Goal: Task Accomplishment & Management: Manage account settings

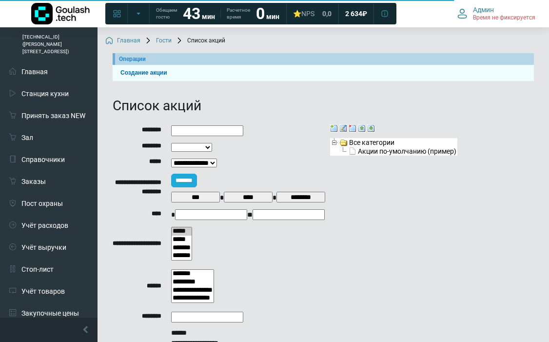
select select
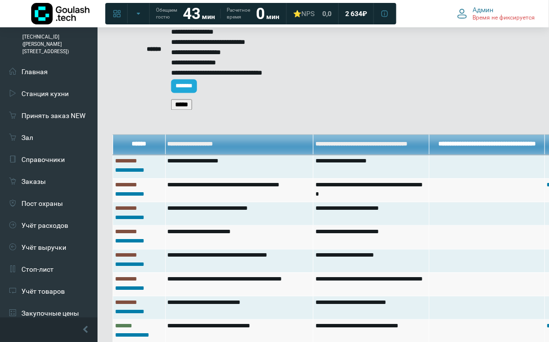
scroll to position [227, 0]
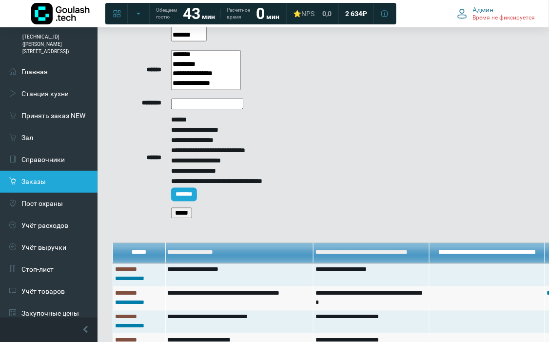
click at [63, 171] on link "Заказы" at bounding box center [49, 182] width 98 height 22
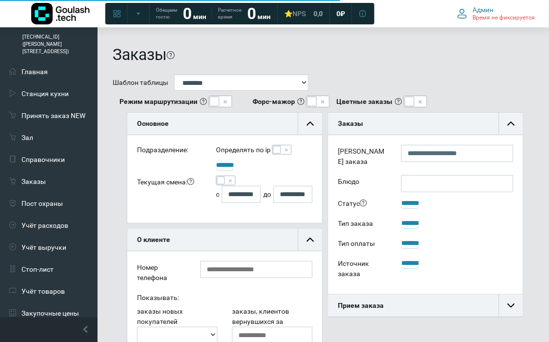
scroll to position [22, 195]
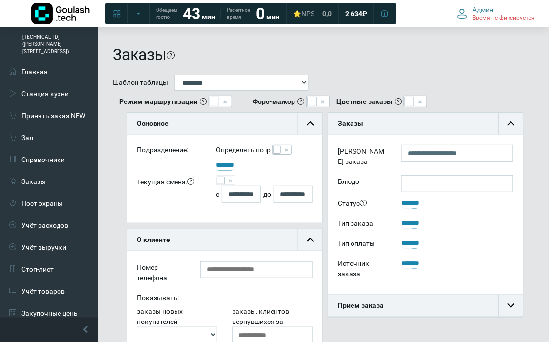
click at [220, 184] on span at bounding box center [226, 181] width 20 height 10
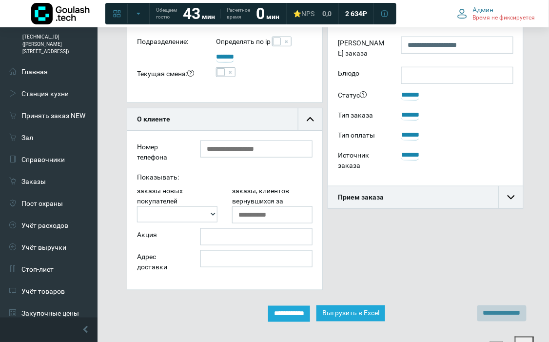
scroll to position [271, 0]
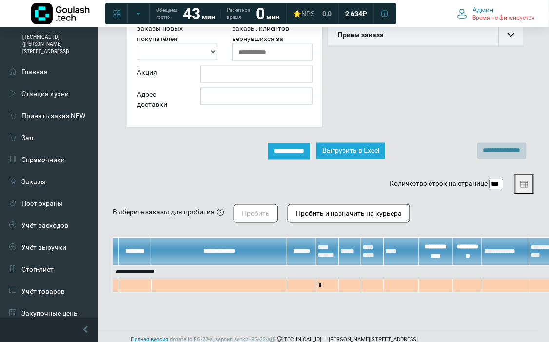
click at [285, 149] on input "**********" at bounding box center [289, 151] width 42 height 16
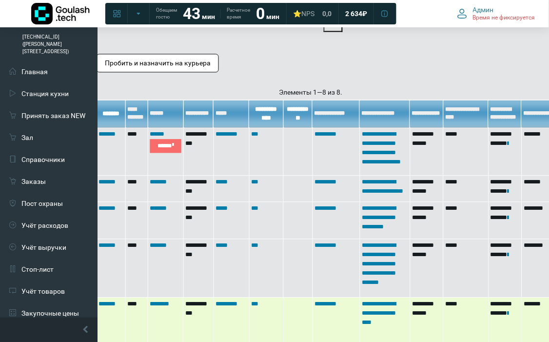
scroll to position [433, 185]
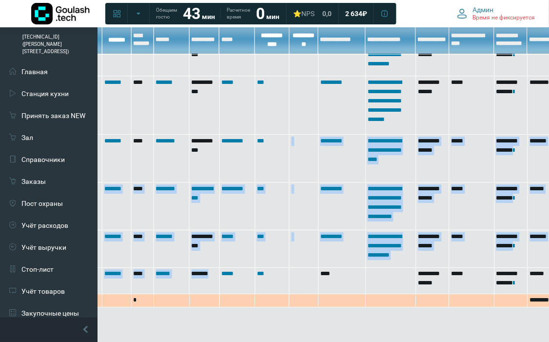
drag, startPoint x: 290, startPoint y: 340, endPoint x: 197, endPoint y: 342, distance: 93.7
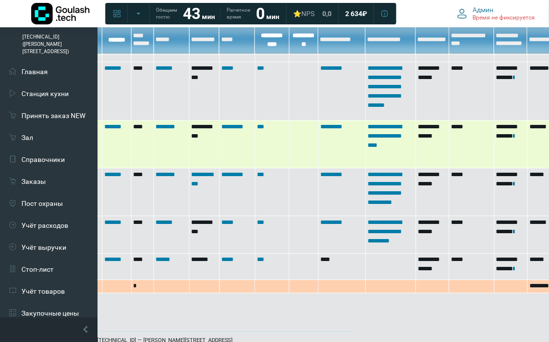
scroll to position [339, 185]
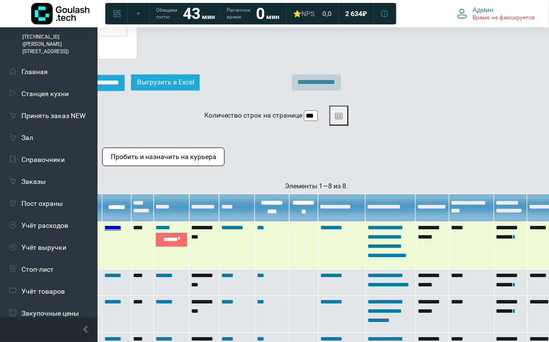
click at [113, 228] on link "*******" at bounding box center [112, 228] width 17 height 6
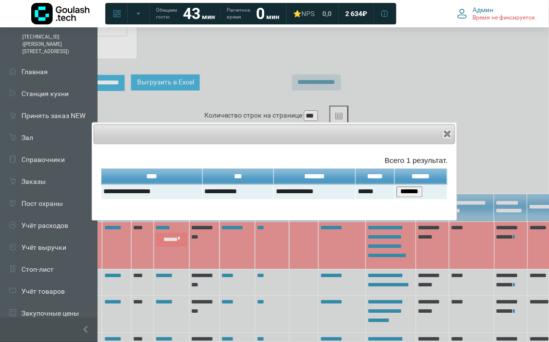
click at [454, 138] on div "Close" at bounding box center [275, 134] width 362 height 20
click at [449, 135] on span "button" at bounding box center [448, 134] width 8 height 8
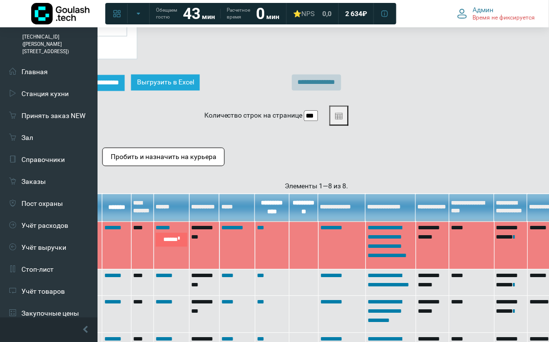
scroll to position [339, 0]
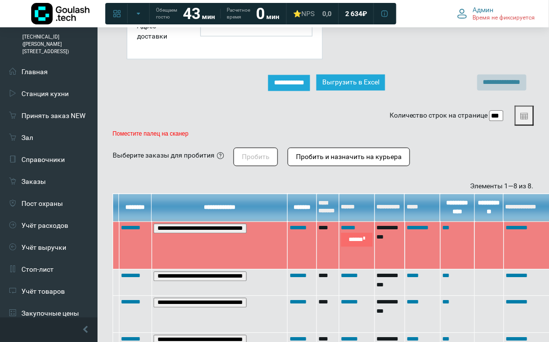
click at [160, 226] on input "**********" at bounding box center [200, 229] width 93 height 10
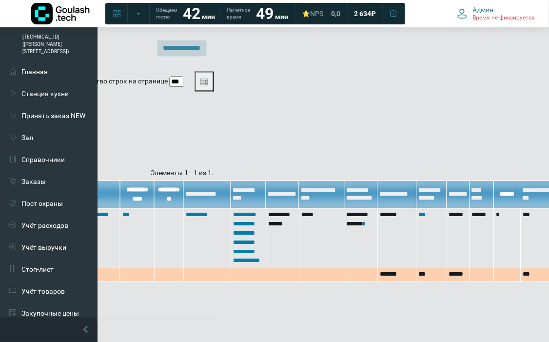
scroll to position [332, 320]
